Goal: Task Accomplishment & Management: Use online tool/utility

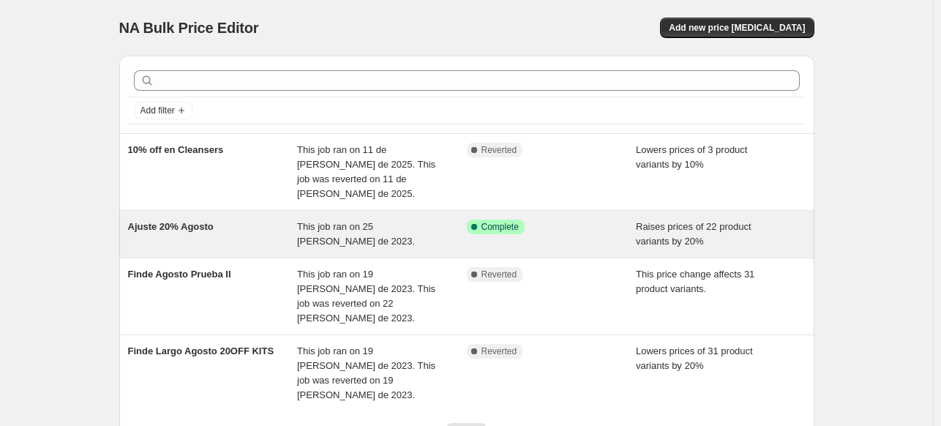
scroll to position [73, 0]
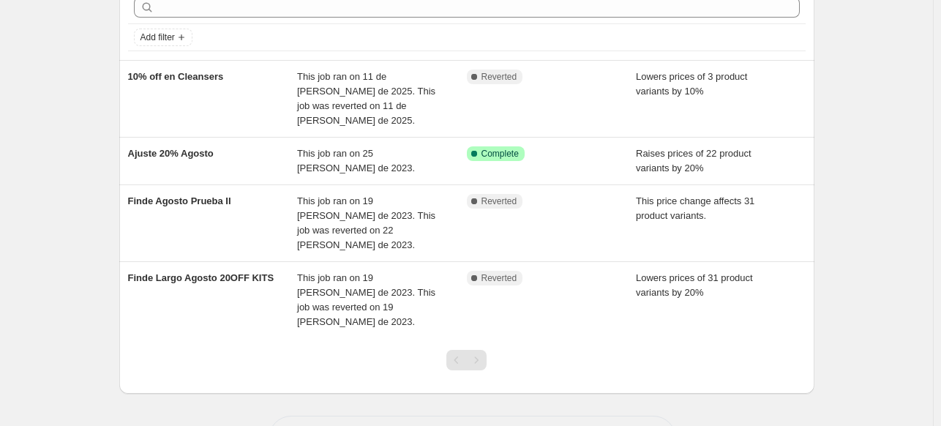
click at [85, 150] on div "NA Bulk Price Editor. This page is ready NA Bulk Price Editor Add new price cha…" at bounding box center [466, 205] width 933 height 556
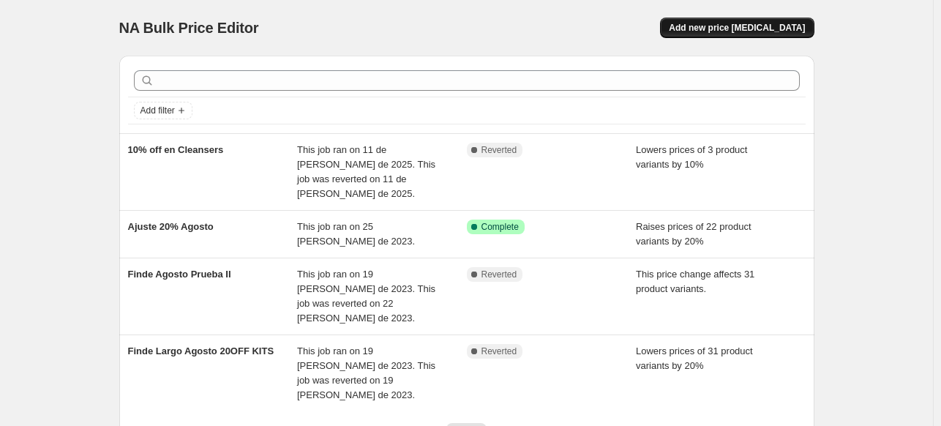
click at [799, 29] on span "Add new price change job" at bounding box center [737, 28] width 136 height 12
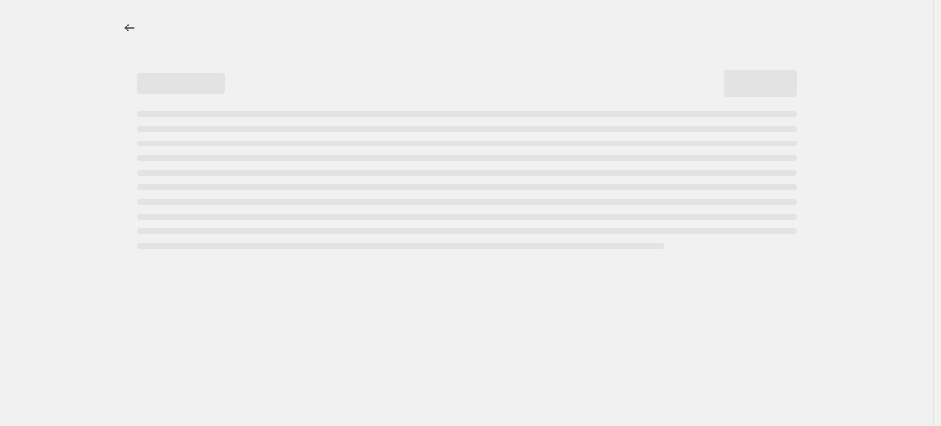
select select "percentage"
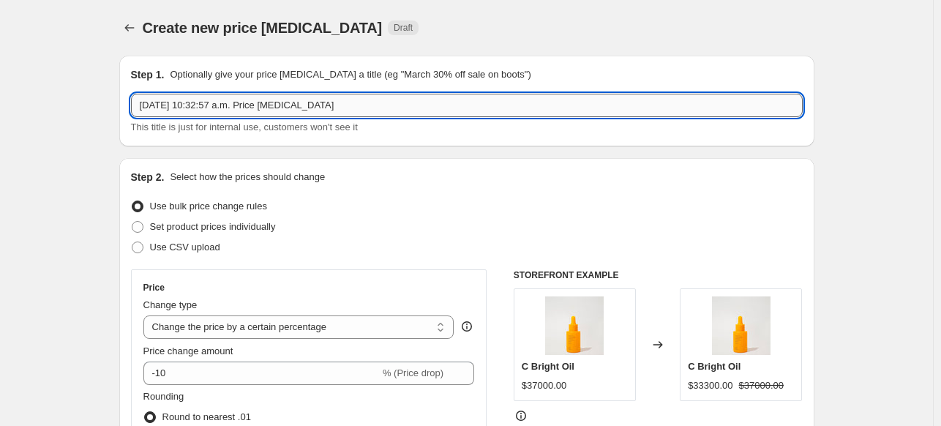
click at [211, 110] on input "5 sep 2025, 10:32:57 a.m. Price change job" at bounding box center [467, 105] width 672 height 23
click at [383, 103] on input "5 sep 2025, 10:32:57 a.m. Price change job" at bounding box center [467, 105] width 672 height 23
type input "BEAUTY DAYS 30% OFF EN TODO"
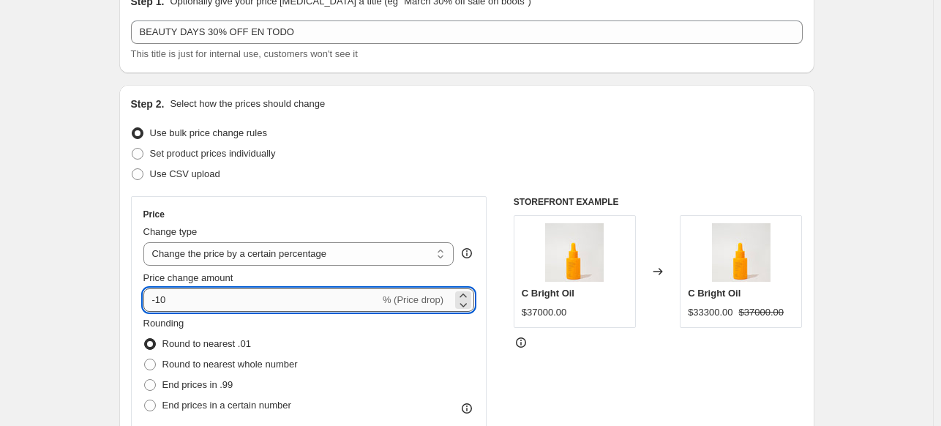
click at [171, 306] on input "-10" at bounding box center [261, 299] width 236 height 23
click at [161, 305] on input "-10" at bounding box center [261, 299] width 236 height 23
type input "-30"
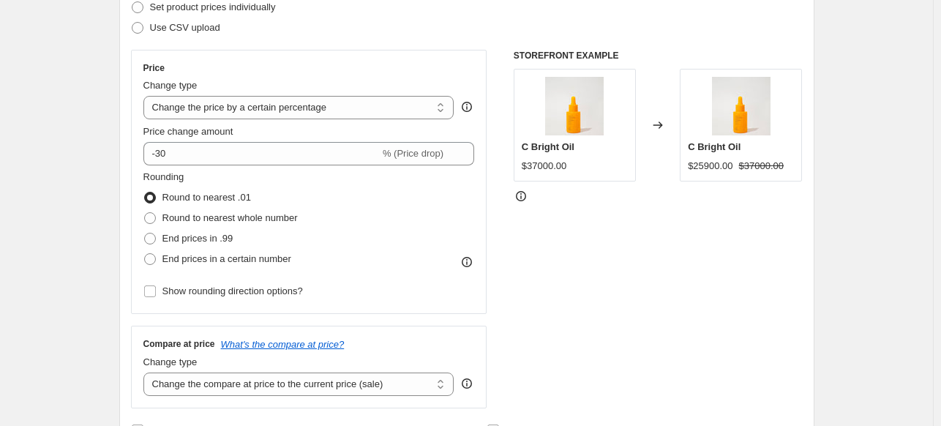
scroll to position [293, 0]
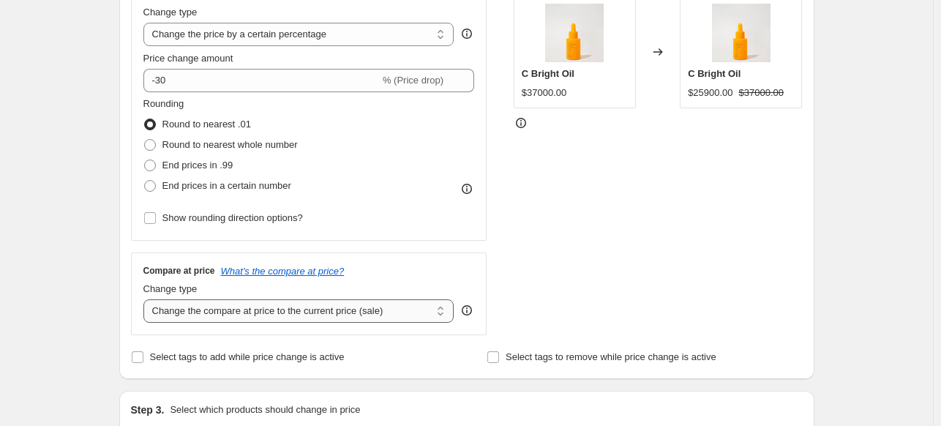
click at [316, 317] on select "Change the compare at price to the current price (sale) Change the compare at p…" at bounding box center [298, 310] width 311 height 23
click at [146, 299] on select "Change the compare at price to the current price (sale) Change the compare at p…" at bounding box center [298, 310] width 311 height 23
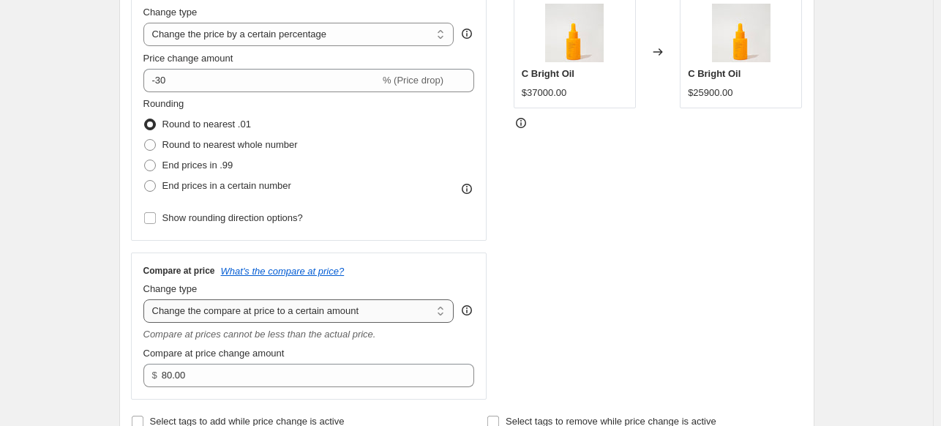
click at [312, 307] on select "Change the compare at price to the current price (sale) Change the compare at p…" at bounding box center [298, 310] width 311 height 23
click at [146, 299] on select "Change the compare at price to the current price (sale) Change the compare at p…" at bounding box center [298, 310] width 311 height 23
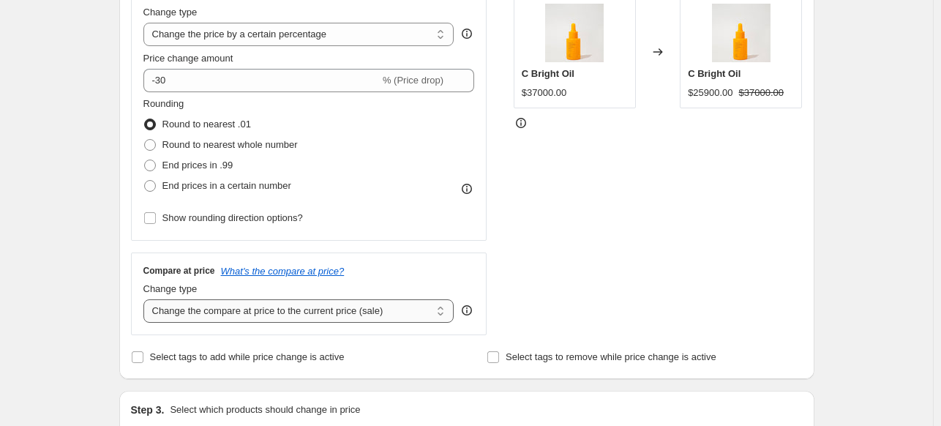
click at [331, 315] on select "Change the compare at price to the current price (sale) Change the compare at p…" at bounding box center [298, 310] width 311 height 23
click at [146, 299] on select "Change the compare at price to the current price (sale) Change the compare at p…" at bounding box center [298, 310] width 311 height 23
click at [235, 322] on select "Change the compare at price to the current price (sale) Change the compare at p…" at bounding box center [298, 310] width 311 height 23
click at [146, 299] on select "Change the compare at price to the current price (sale) Change the compare at p…" at bounding box center [298, 310] width 311 height 23
click at [232, 305] on select "Change the compare at price to the current price (sale) Change the compare at p…" at bounding box center [298, 310] width 311 height 23
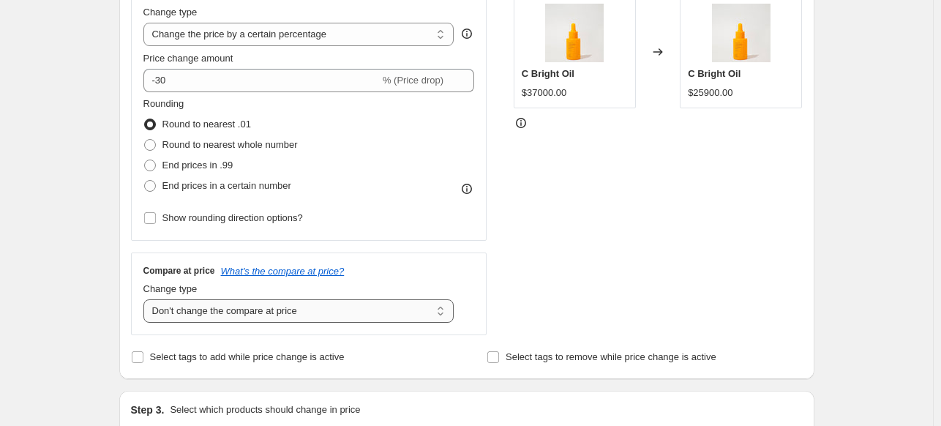
click at [146, 299] on select "Change the compare at price to the current price (sale) Change the compare at p…" at bounding box center [298, 310] width 311 height 23
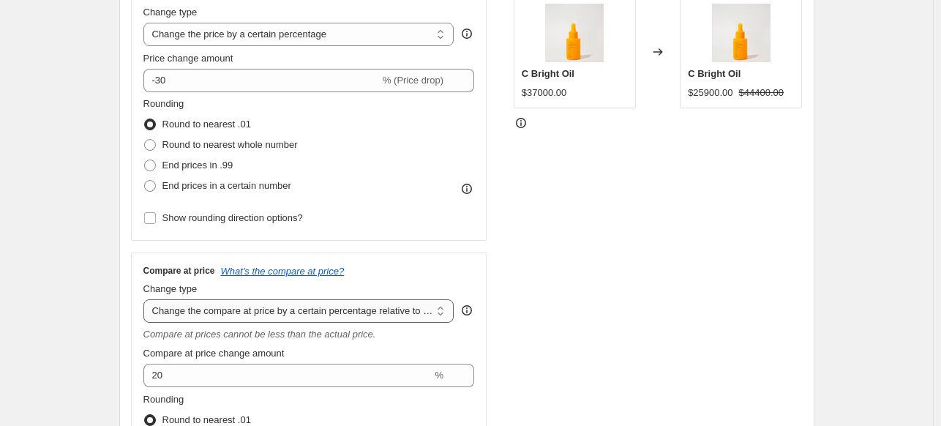
click at [242, 306] on select "Change the compare at price to the current price (sale) Change the compare at p…" at bounding box center [298, 310] width 311 height 23
select select "ep"
click at [146, 299] on select "Change the compare at price to the current price (sale) Change the compare at p…" at bounding box center [298, 310] width 311 height 23
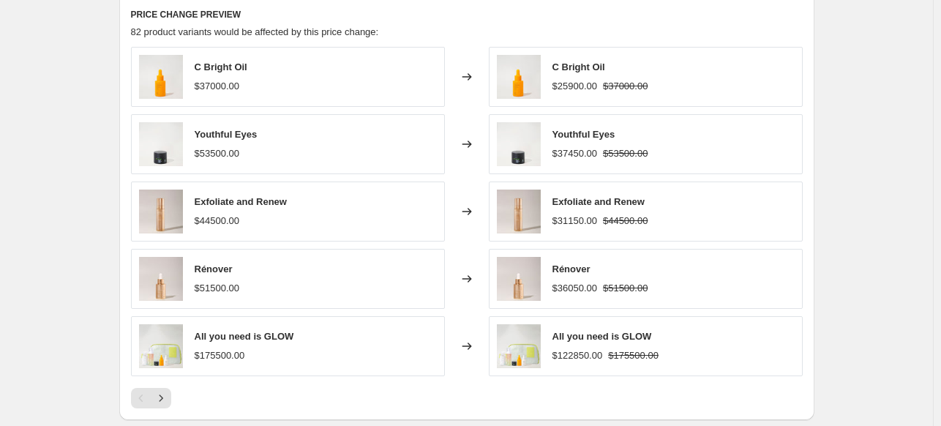
scroll to position [1035, 0]
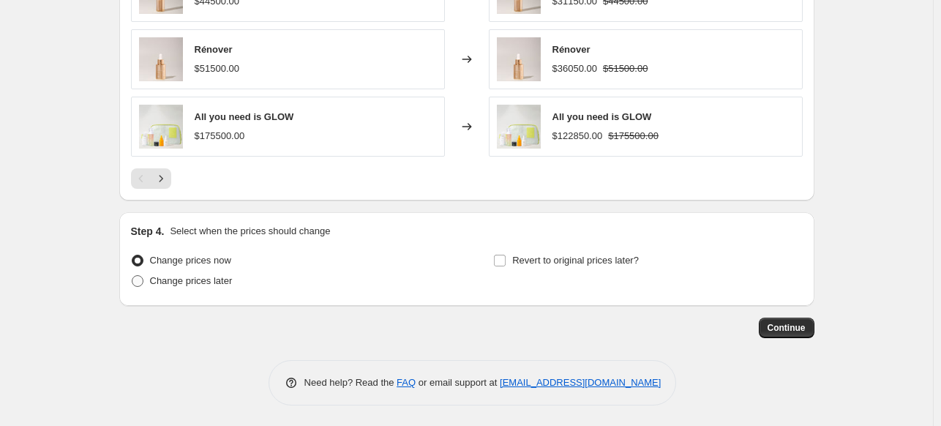
click at [140, 277] on span at bounding box center [138, 281] width 12 height 12
click at [132, 276] on input "Change prices later" at bounding box center [132, 275] width 1 height 1
radio input "true"
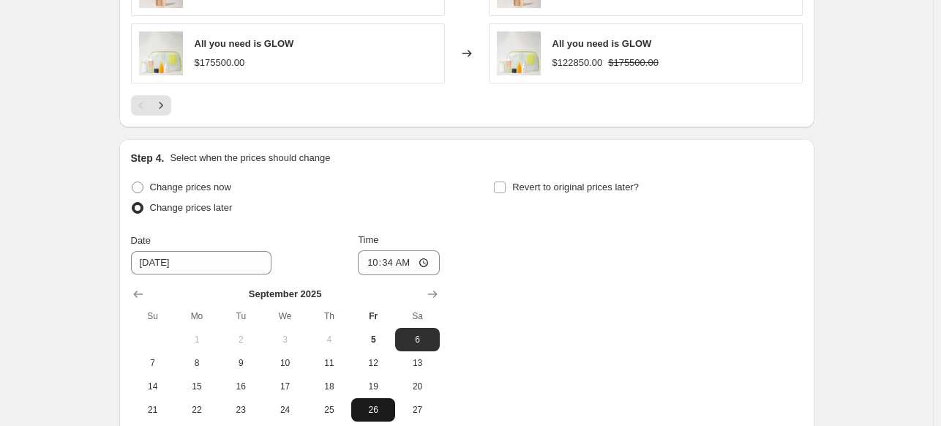
scroll to position [1181, 0]
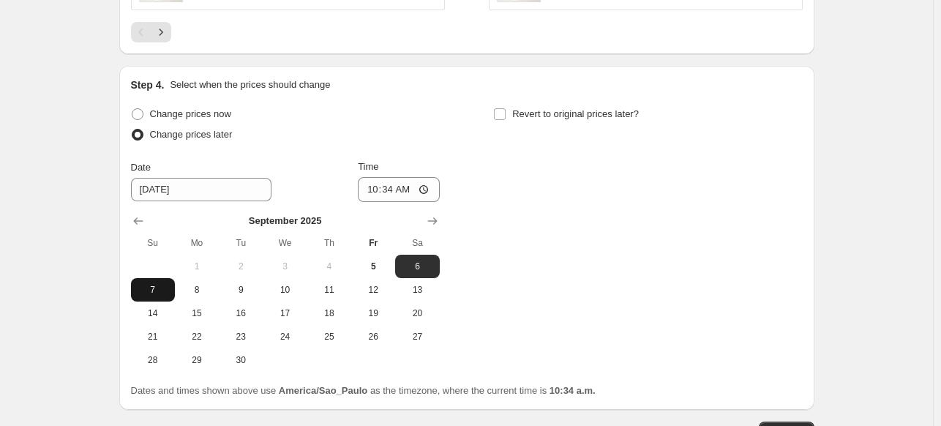
click at [165, 293] on span "7" at bounding box center [153, 290] width 32 height 12
type input "9/7/2025"
click at [374, 187] on div "Date 9/7/2025 Time 10:34" at bounding box center [285, 180] width 309 height 42
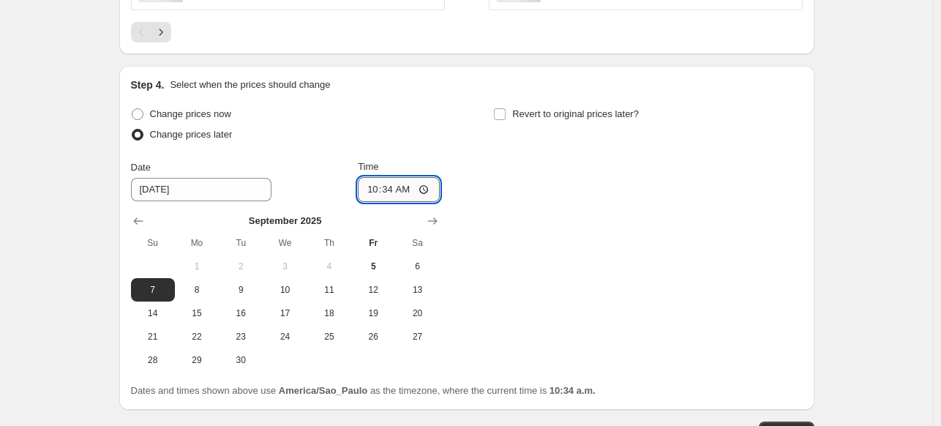
click at [388, 187] on input "10:34" at bounding box center [399, 189] width 82 height 25
type input "02:00"
click at [625, 194] on div "Change prices now Change prices later Date 9/7/2025 Time 02:00 September 2025 S…" at bounding box center [467, 238] width 672 height 268
click at [511, 116] on label "Revert to original prices later?" at bounding box center [566, 114] width 146 height 20
click at [506, 116] on input "Revert to original prices later?" at bounding box center [500, 114] width 12 height 12
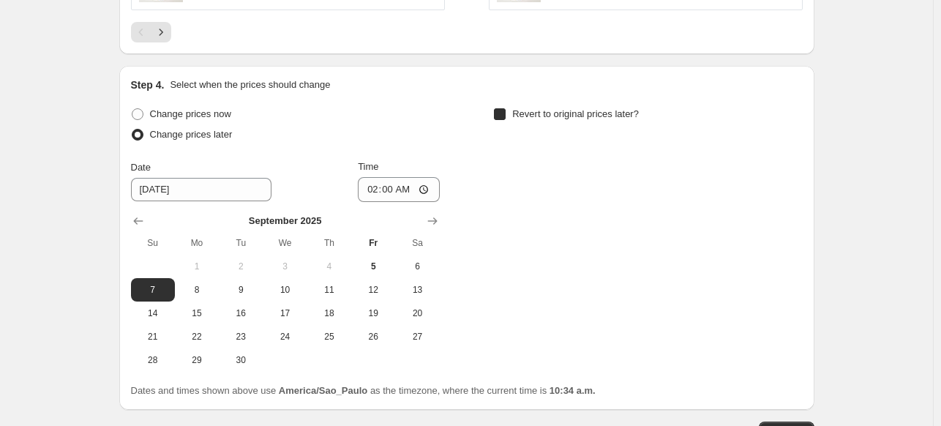
checkbox input "true"
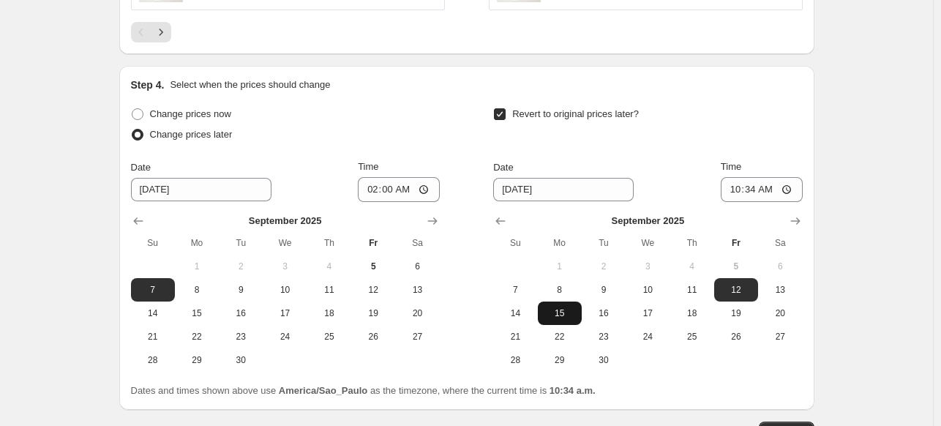
click at [549, 309] on span "15" at bounding box center [560, 313] width 32 height 12
type input "9/15/2025"
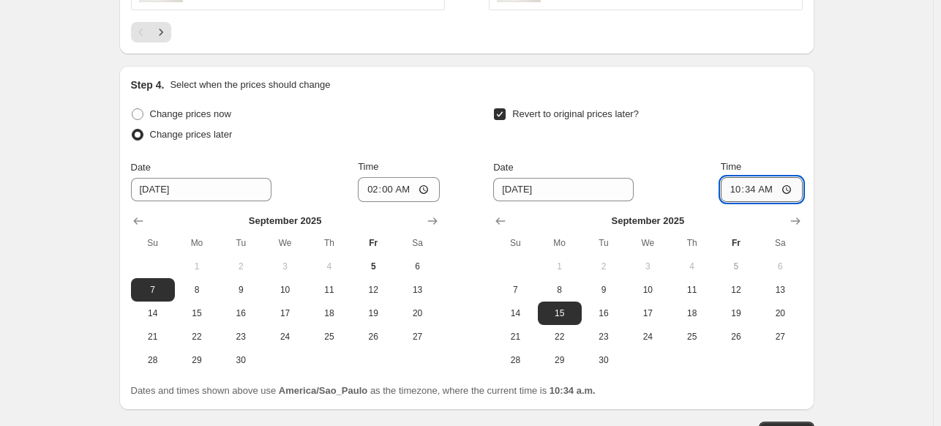
click at [760, 185] on input "10:34" at bounding box center [762, 189] width 82 height 25
click at [756, 192] on input "05:00" at bounding box center [762, 189] width 82 height 25
type input "09:00"
click at [531, 305] on button "14" at bounding box center [515, 312] width 44 height 23
type input "9/14/2025"
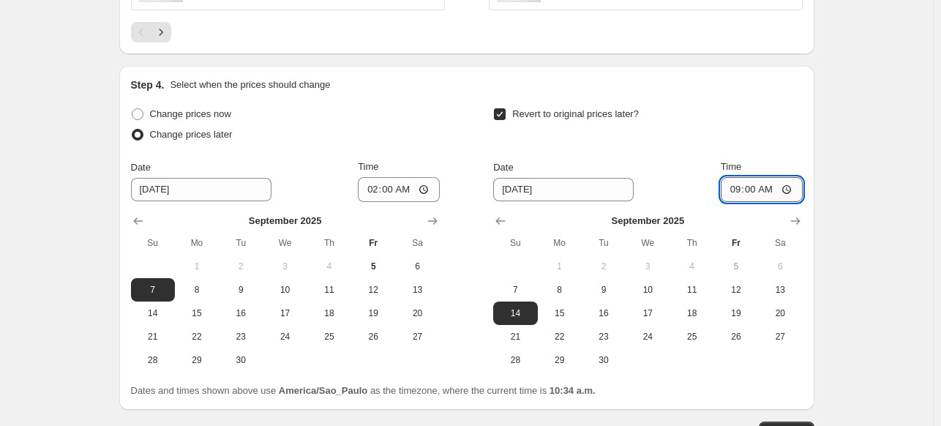
click at [761, 187] on input "09:00" at bounding box center [762, 189] width 82 height 25
type input "23:59"
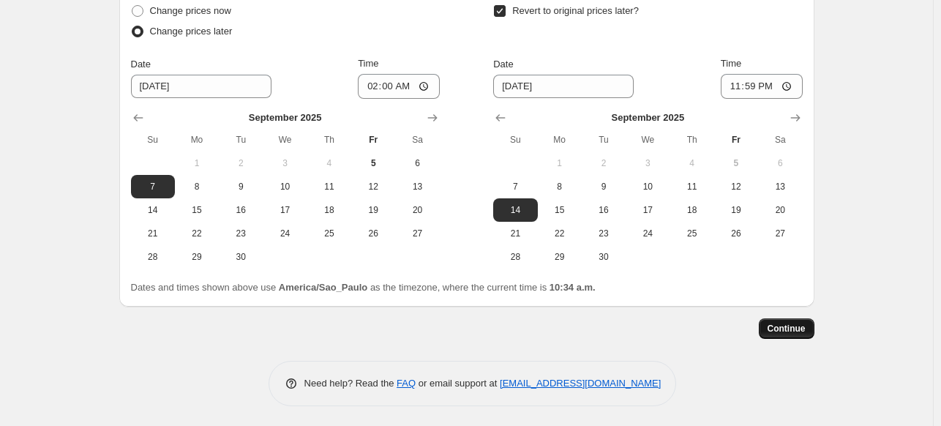
click at [805, 331] on span "Continue" at bounding box center [786, 329] width 38 height 12
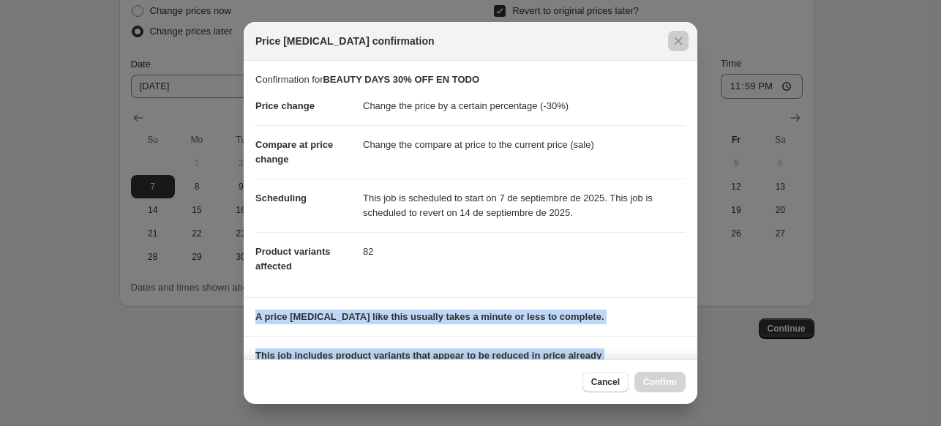
drag, startPoint x: 697, startPoint y: 149, endPoint x: 663, endPoint y: 231, distance: 89.5
click at [663, 425] on div "Price change job confirmation Confirmation for BEAUTY DAYS 30% OFF EN TODO Pric…" at bounding box center [470, 428] width 941 height 0
click at [663, 232] on dd "82" at bounding box center [524, 251] width 323 height 39
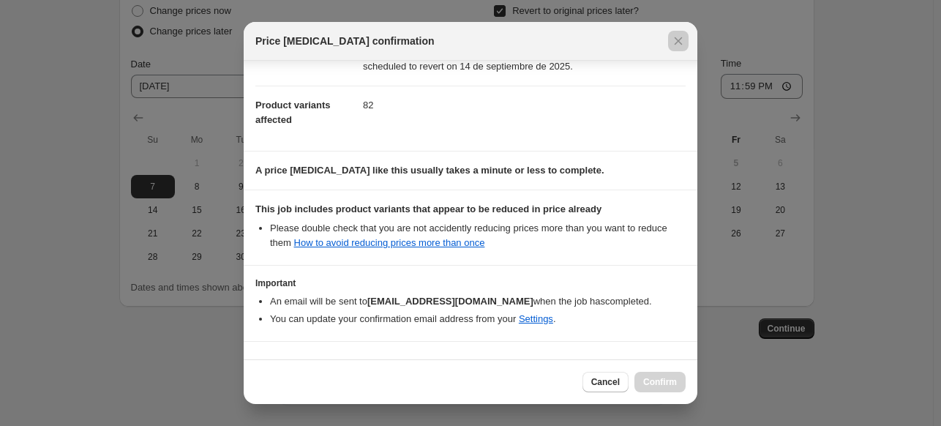
scroll to position [185, 0]
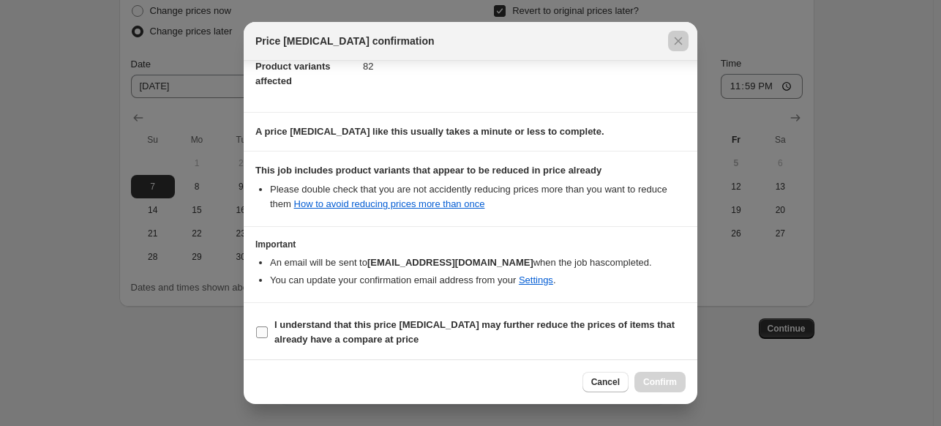
click at [272, 325] on label "I understand that this price change job may further reduce the prices of items …" at bounding box center [470, 332] width 430 height 35
click at [268, 326] on input "I understand that this price change job may further reduce the prices of items …" at bounding box center [262, 332] width 12 height 12
checkbox input "true"
click at [676, 378] on button "Confirm" at bounding box center [659, 382] width 51 height 20
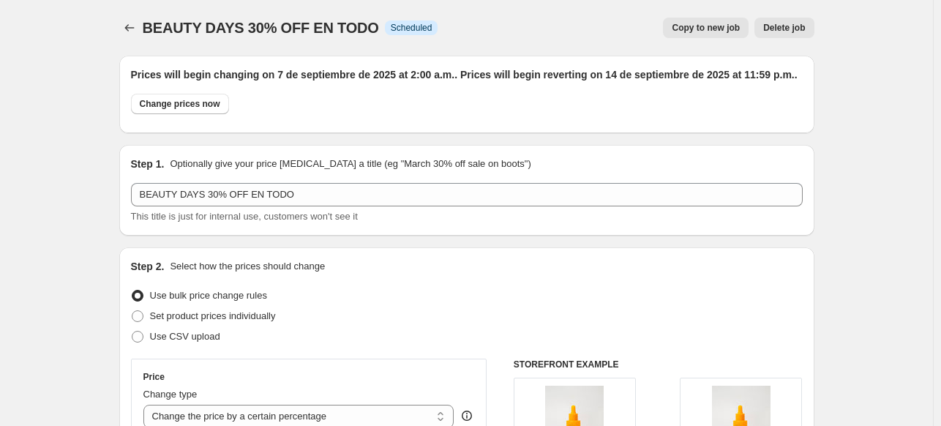
scroll to position [1285, 0]
